Goal: Task Accomplishment & Management: Manage account settings

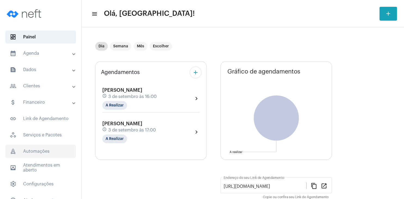
click at [43, 150] on span "rocket_outlined Automações" at bounding box center [40, 151] width 71 height 13
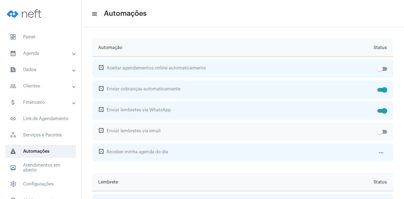
click at [385, 131] on span at bounding box center [383, 132] width 10 height 4
click at [381, 134] on input "checkbox" at bounding box center [380, 134] width 0 height 0
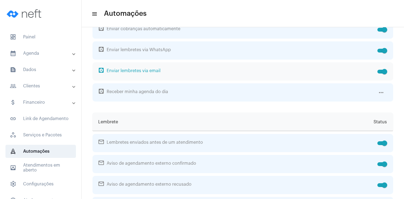
scroll to position [52, 0]
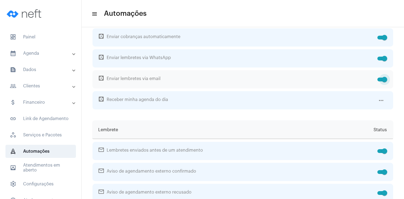
click at [380, 80] on span at bounding box center [383, 80] width 10 height 4
click at [380, 81] on input "checkbox" at bounding box center [380, 81] width 0 height 0
checkbox input "false"
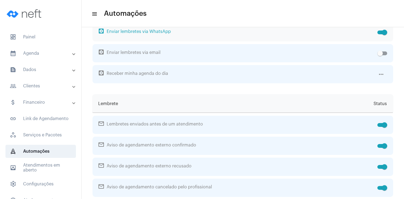
scroll to position [0, 0]
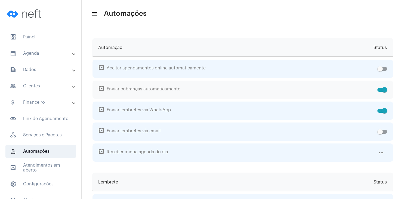
click at [379, 89] on span at bounding box center [383, 90] width 10 height 4
click at [380, 92] on input "checkbox" at bounding box center [380, 92] width 0 height 0
checkbox input "false"
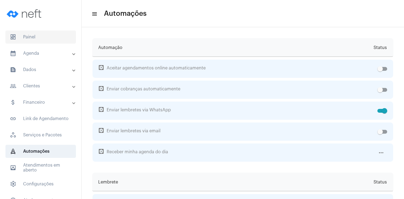
click at [35, 35] on span "dashboard Painel" at bounding box center [40, 37] width 71 height 13
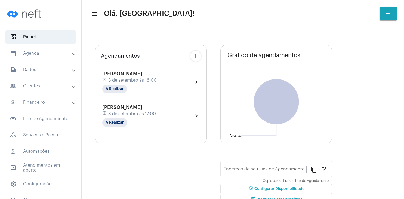
type input "[URL][DOMAIN_NAME]"
